Goal: Task Accomplishment & Management: Manage account settings

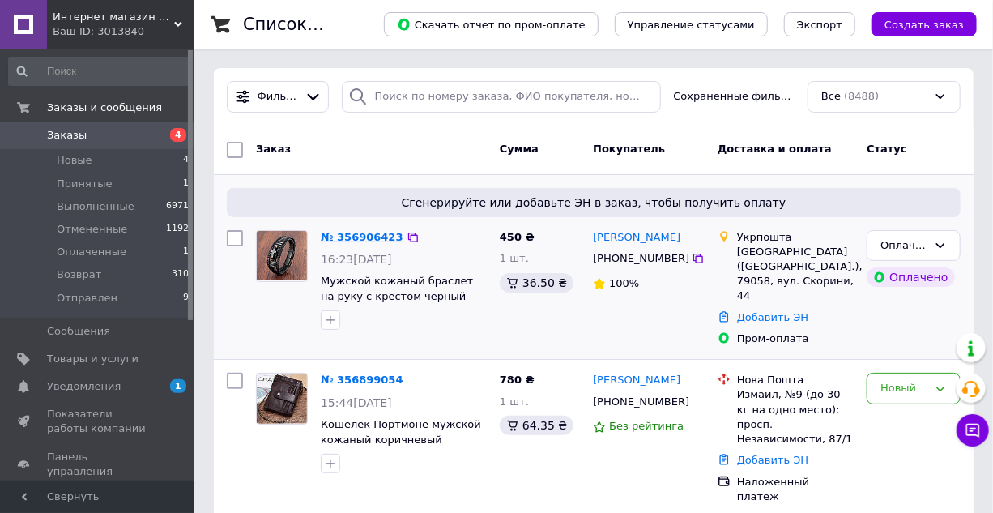
click at [350, 240] on link "№ 356906423" at bounding box center [362, 237] width 83 height 12
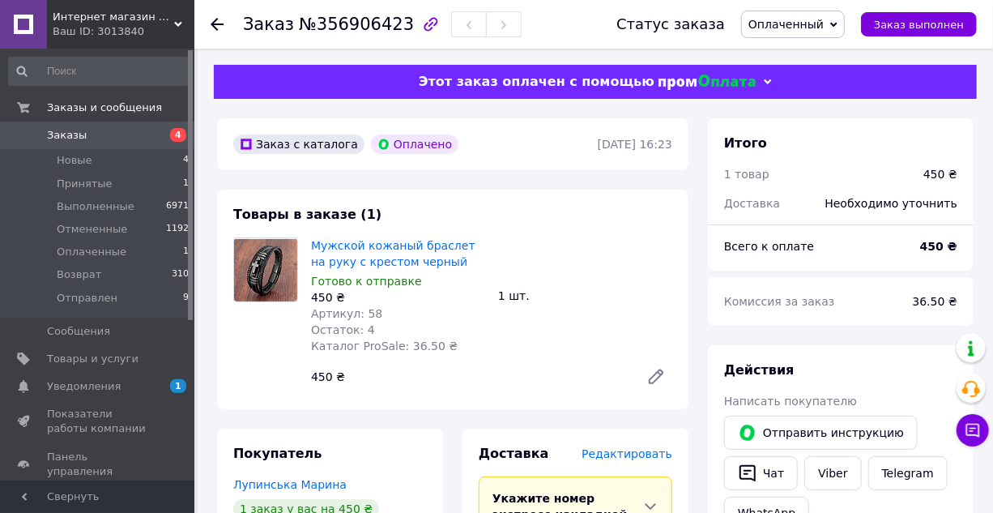
click at [837, 28] on icon at bounding box center [833, 24] width 7 height 7
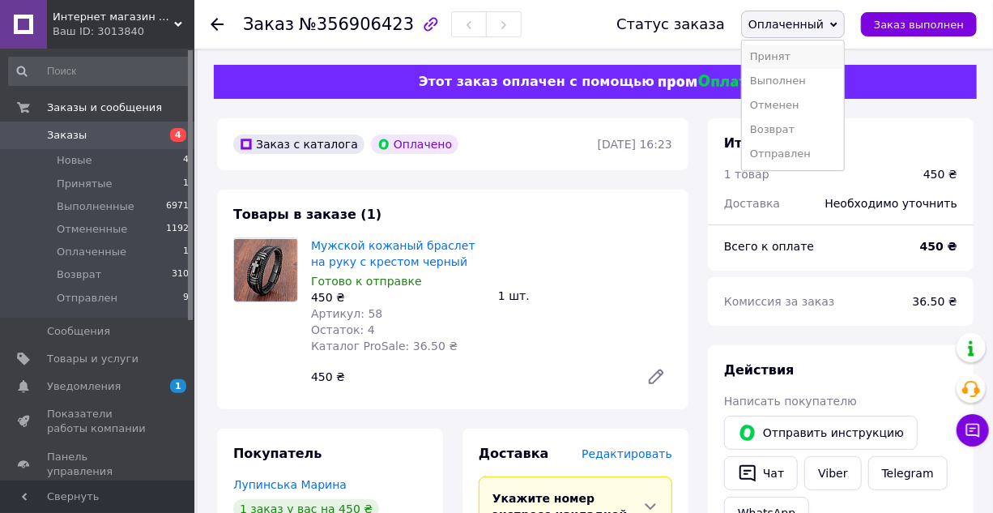
click at [778, 62] on li "Принят" at bounding box center [793, 57] width 102 height 24
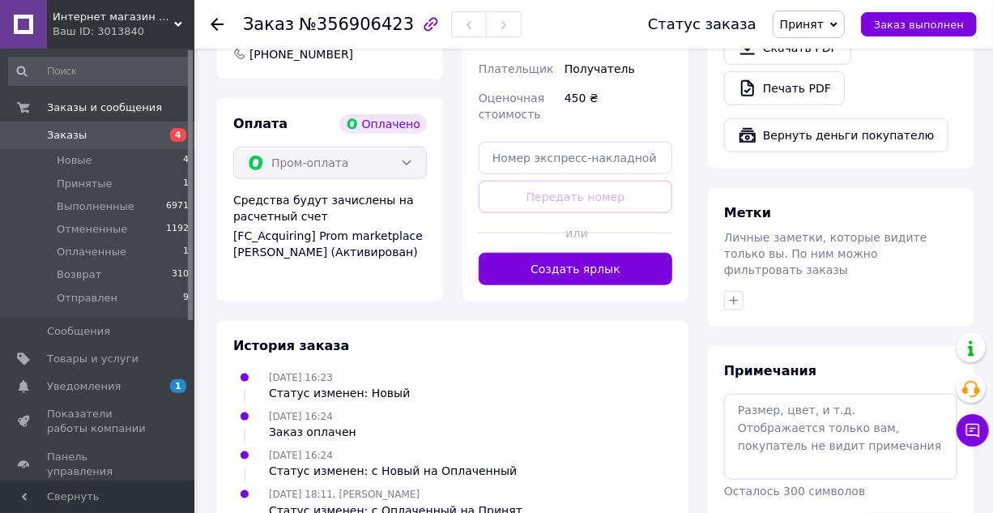
scroll to position [736, 0]
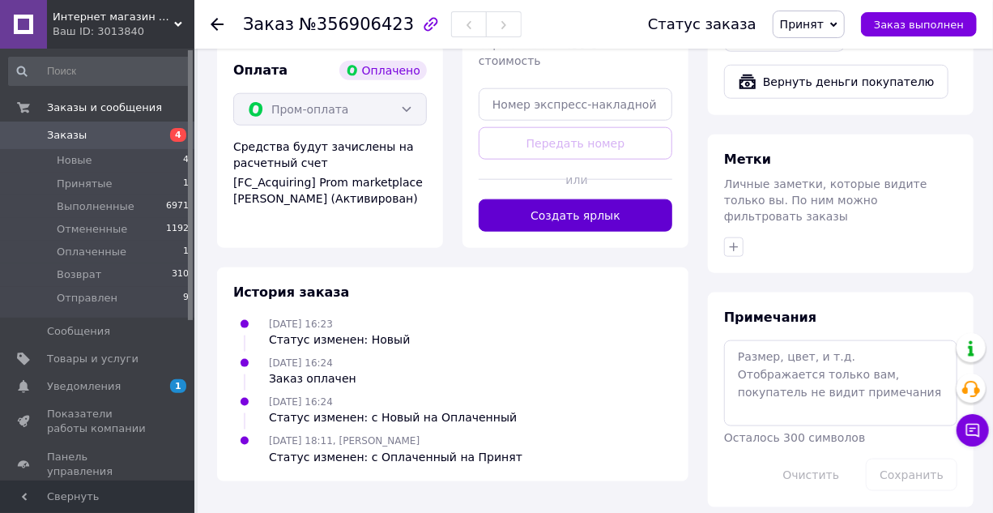
click at [573, 232] on button "Создать ярлык" at bounding box center [576, 215] width 194 height 32
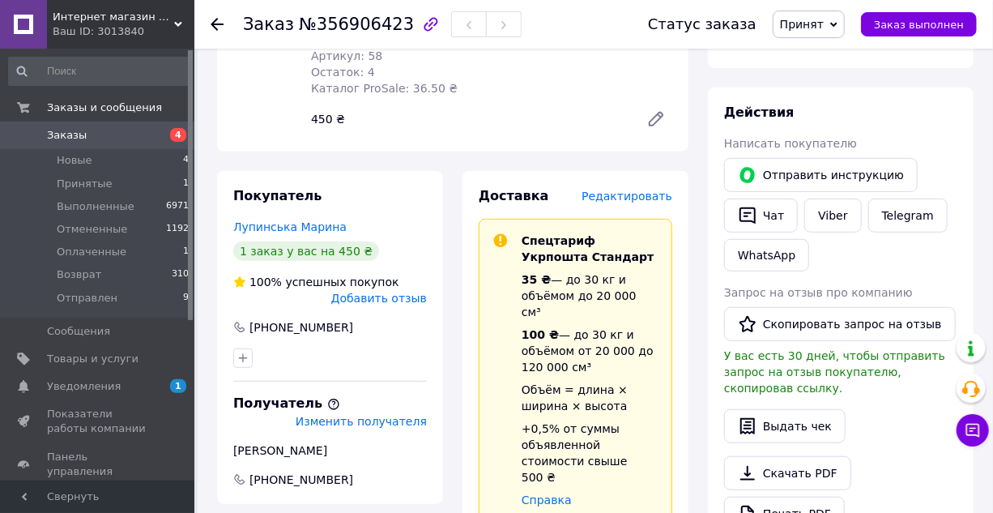
scroll to position [147, 0]
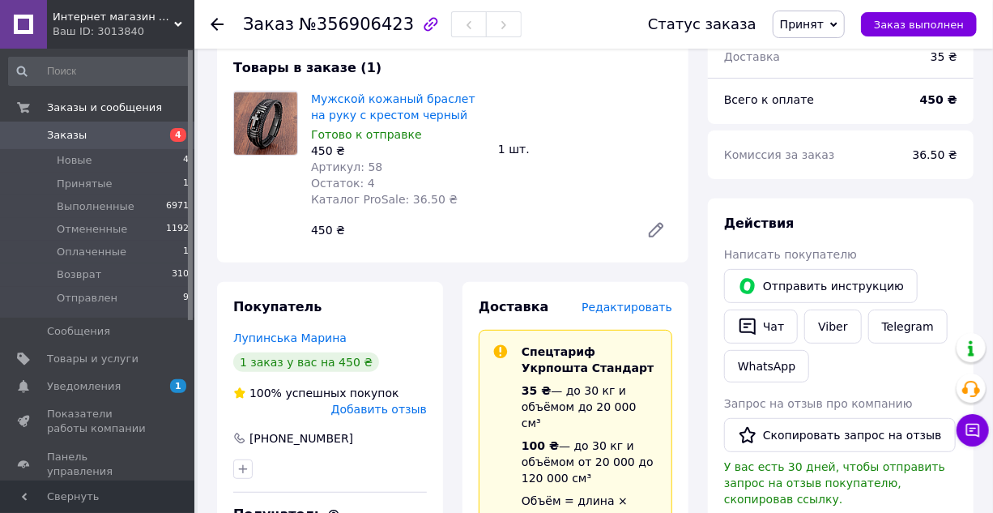
click at [214, 23] on use at bounding box center [217, 24] width 13 height 13
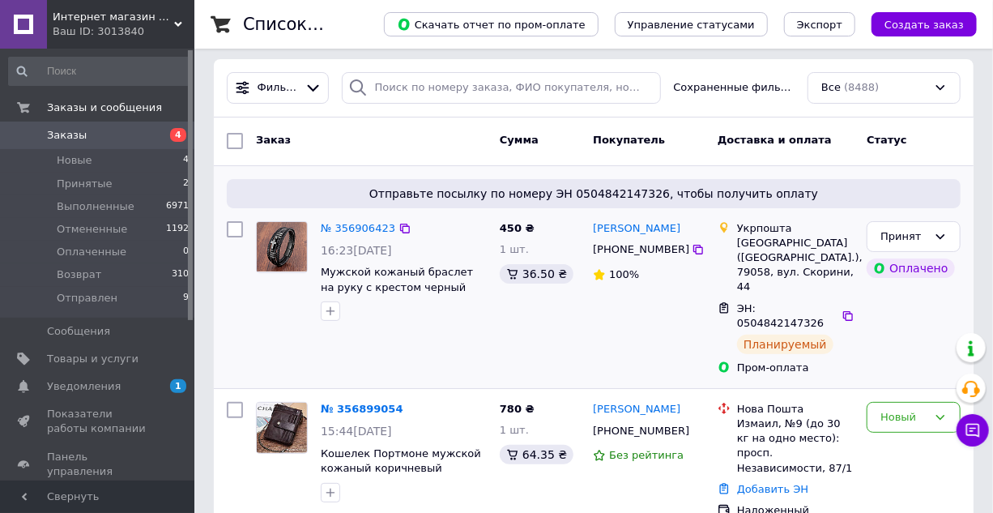
scroll to position [73, 0]
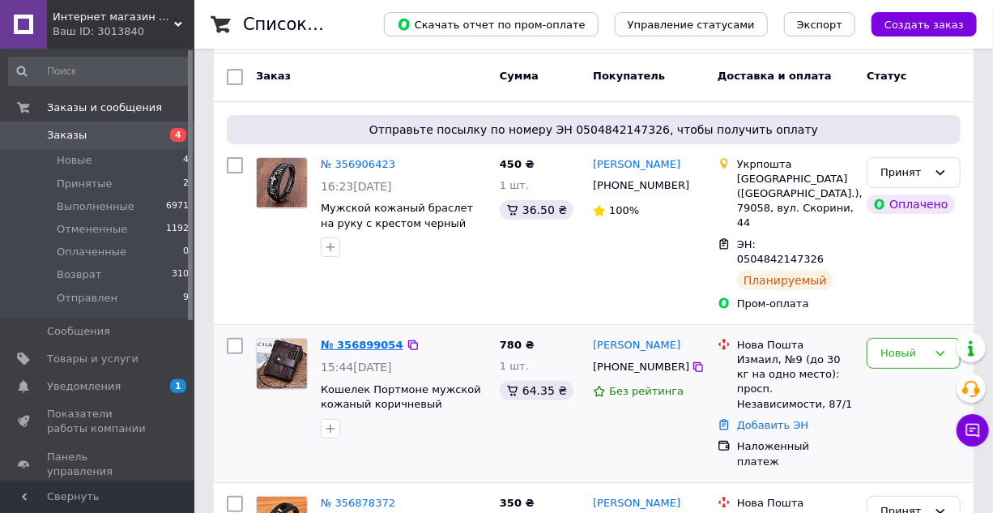
click at [351, 338] on link "№ 356899054" at bounding box center [362, 344] width 83 height 12
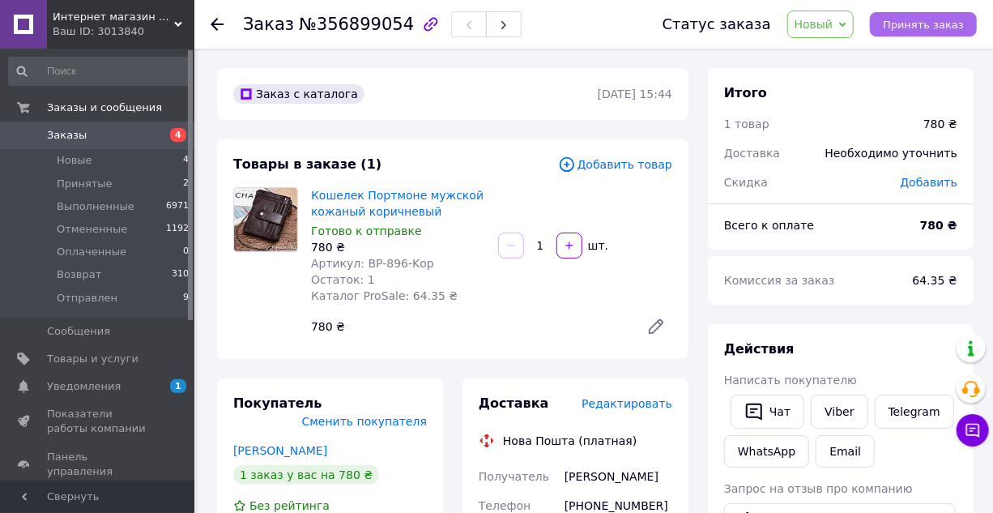
click at [929, 27] on span "Принять заказ" at bounding box center [923, 25] width 81 height 12
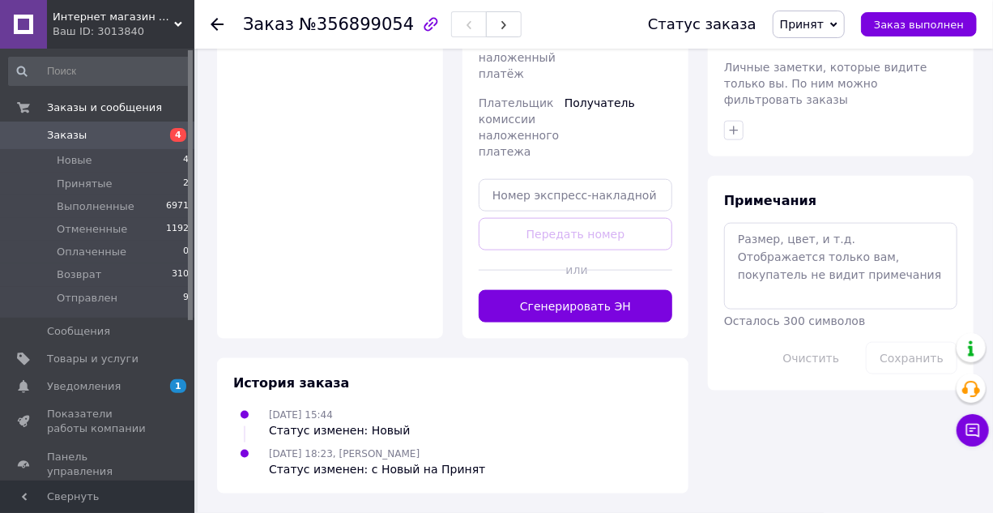
scroll to position [956, 0]
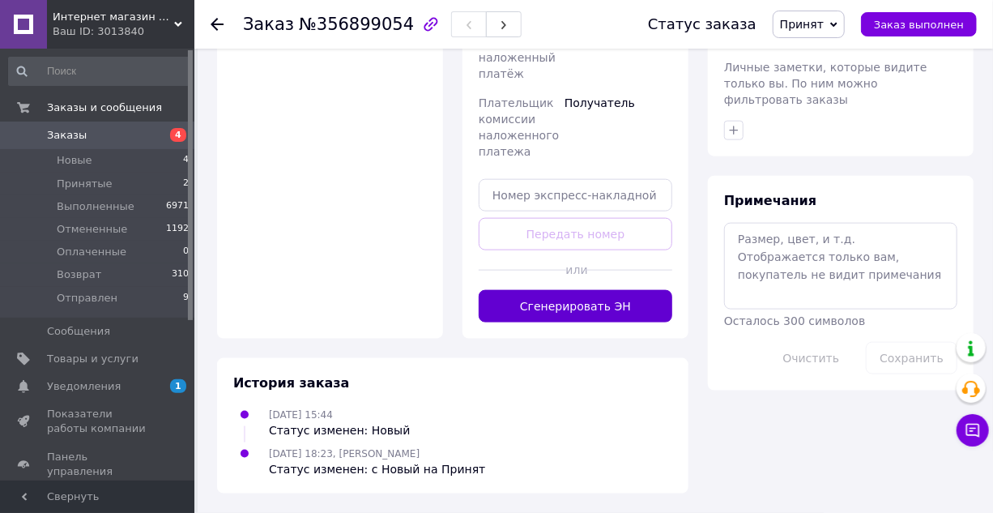
click at [580, 322] on button "Сгенерировать ЭН" at bounding box center [576, 306] width 194 height 32
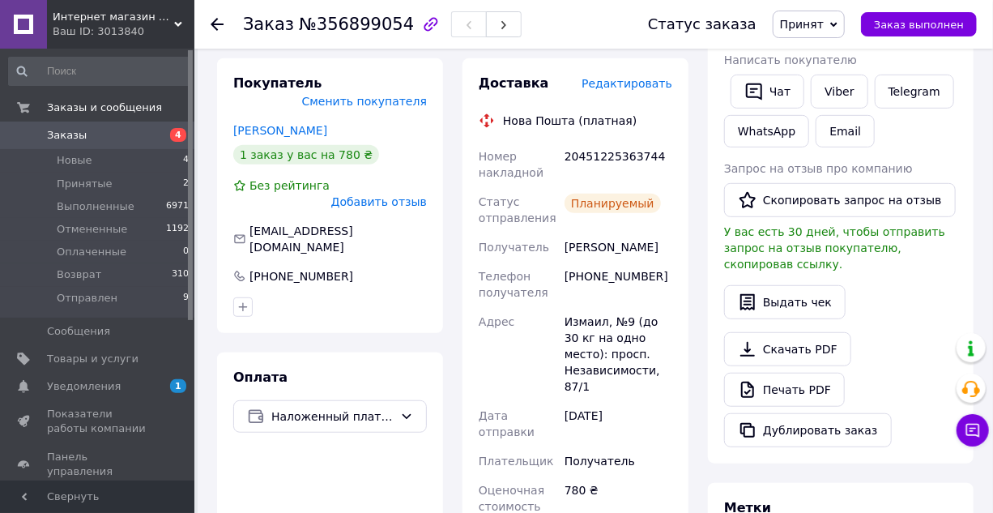
scroll to position [294, 0]
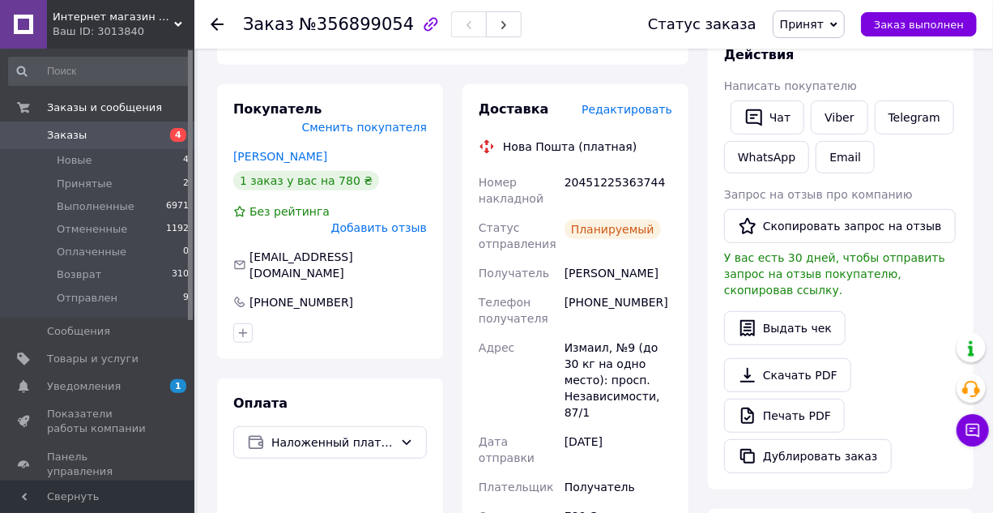
click at [213, 18] on icon at bounding box center [217, 24] width 13 height 13
